Goal: Task Accomplishment & Management: Use online tool/utility

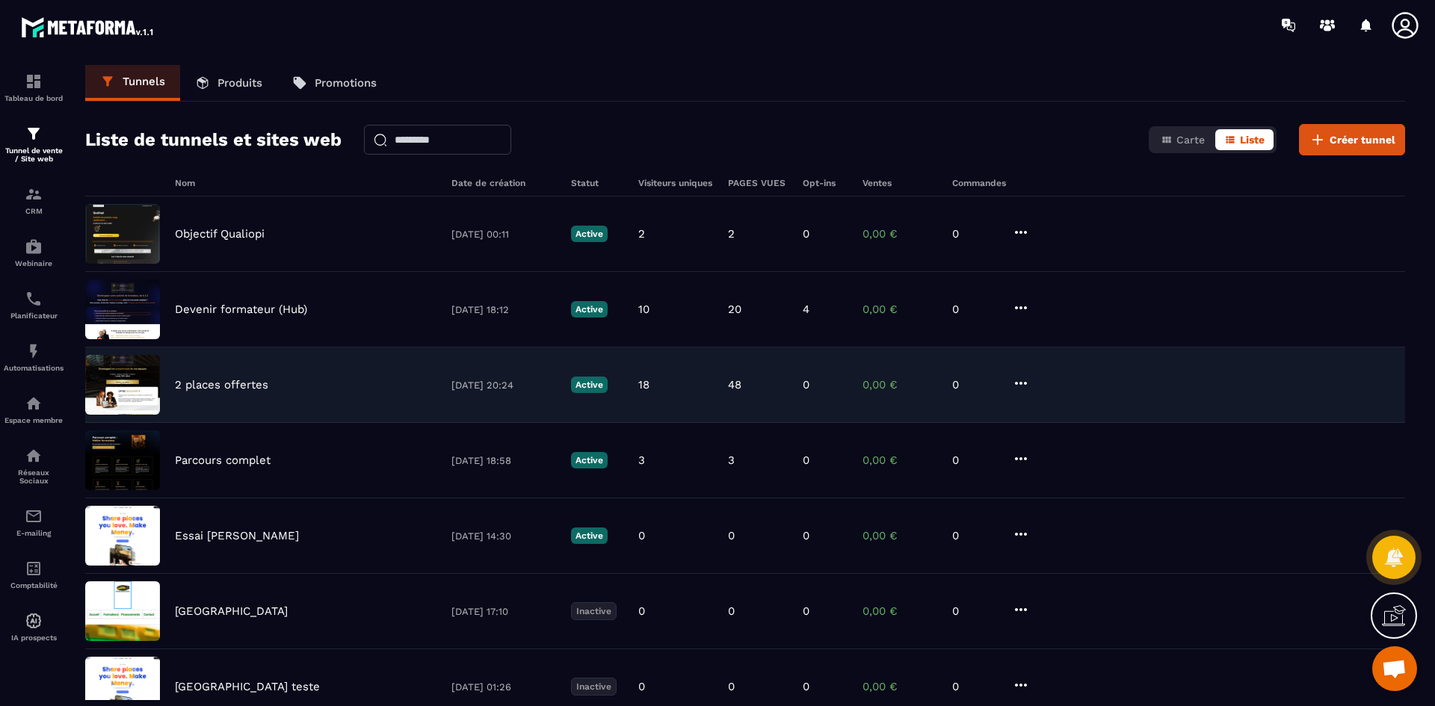
scroll to position [4320, 0]
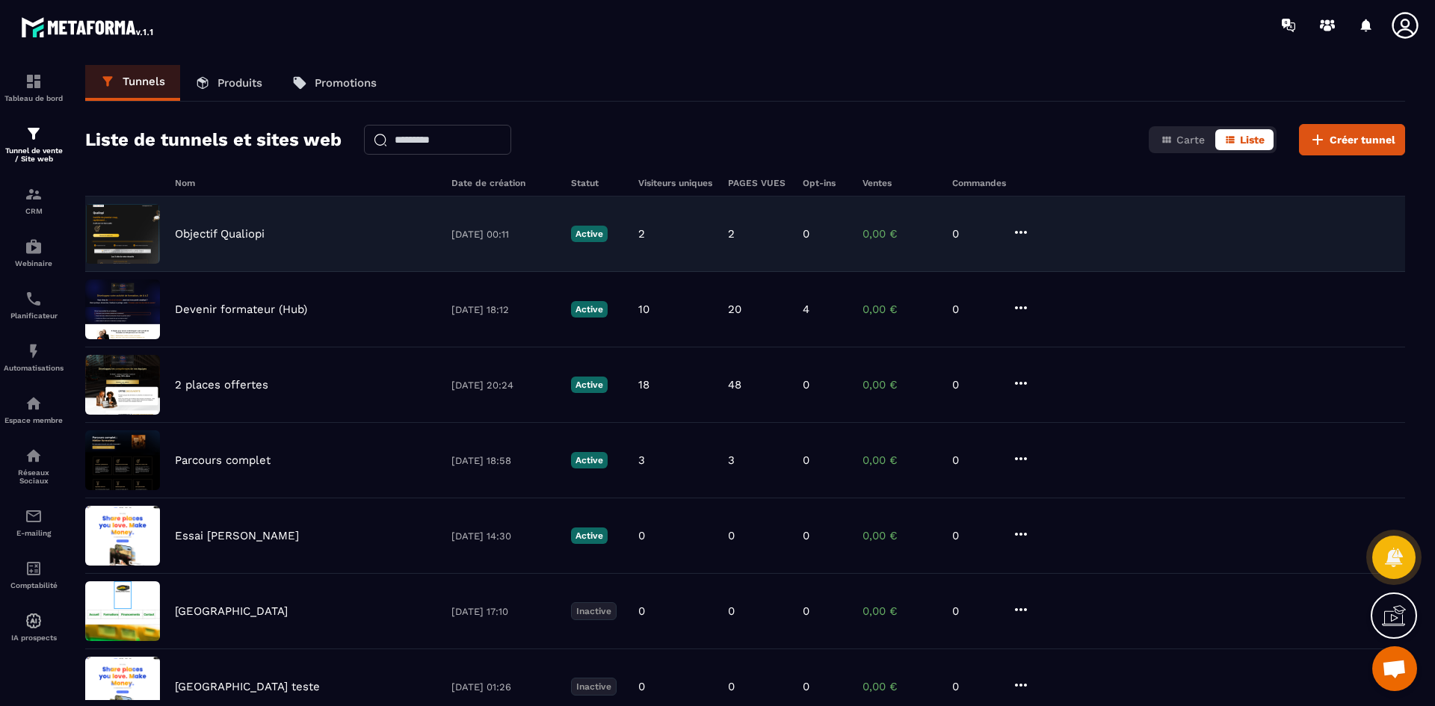
click at [231, 232] on p "Objectif Qualiopi" at bounding box center [220, 233] width 90 height 13
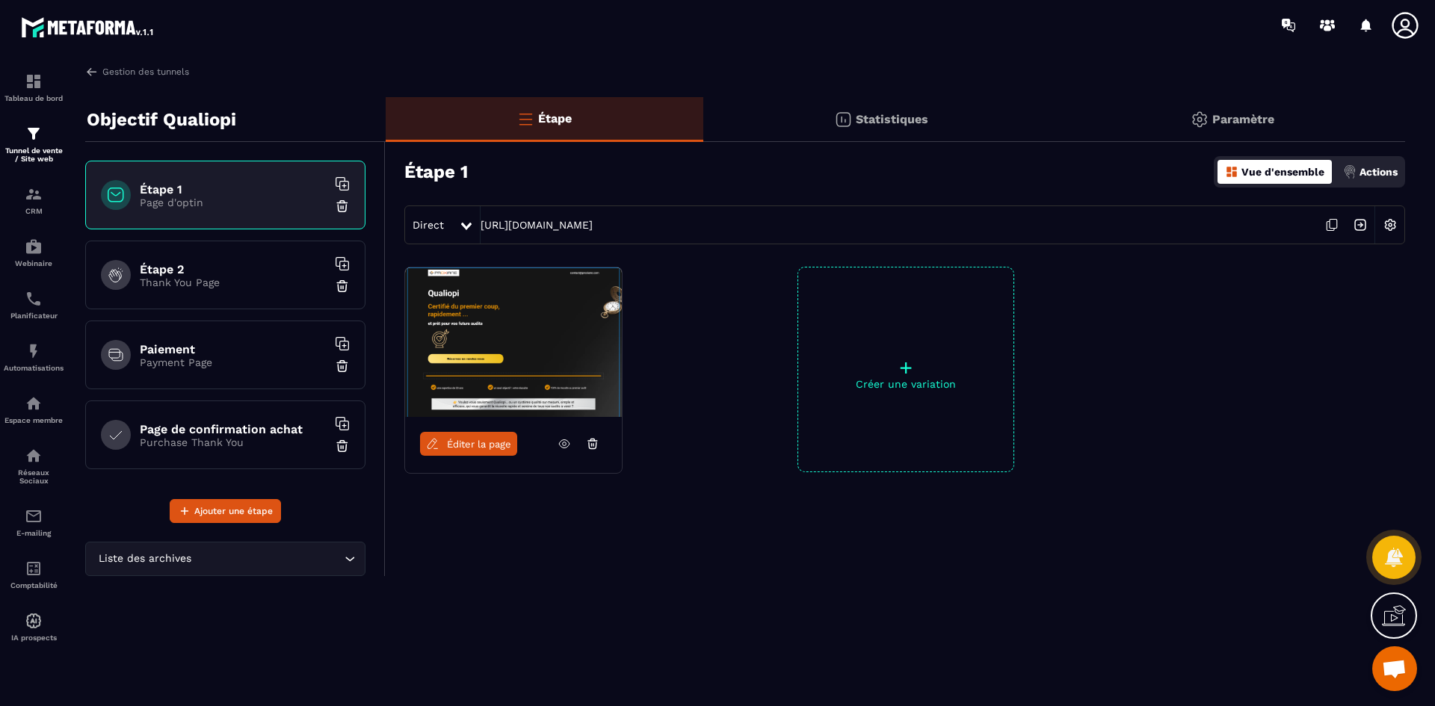
click at [455, 443] on span "Éditer la page" at bounding box center [479, 444] width 64 height 11
